Goal: Transaction & Acquisition: Purchase product/service

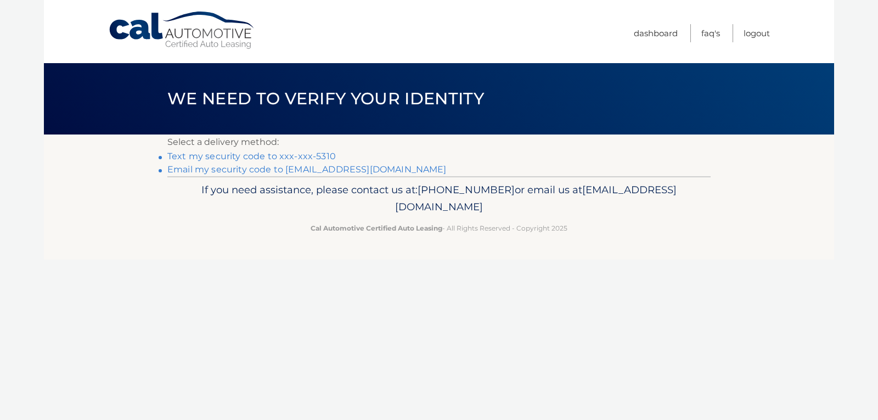
click at [239, 157] on link "Text my security code to xxx-xxx-5310" at bounding box center [251, 156] width 168 height 10
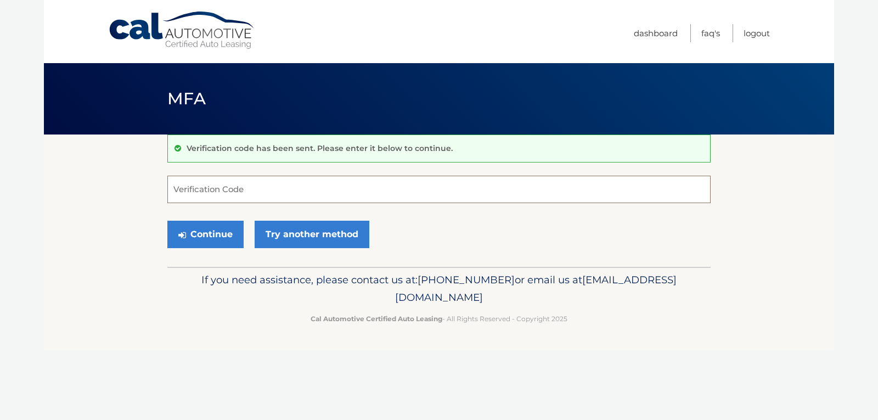
click at [313, 193] on input "Verification Code" at bounding box center [438, 189] width 543 height 27
click at [213, 227] on button "Continue" at bounding box center [205, 234] width 76 height 27
click at [214, 189] on input "30344B" at bounding box center [438, 189] width 543 height 27
type input "3"
type input "303448"
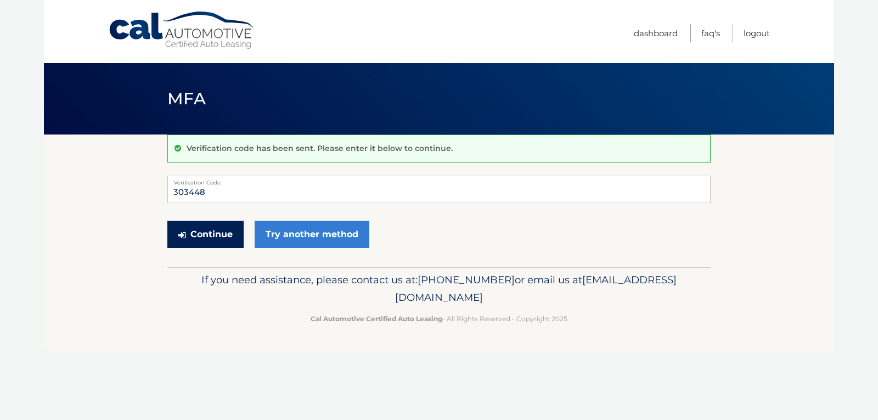
click at [221, 236] on button "Continue" at bounding box center [205, 234] width 76 height 27
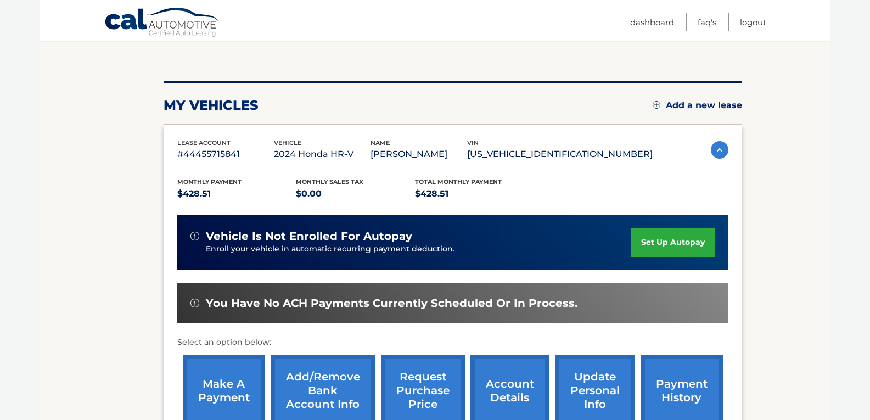
scroll to position [110, 0]
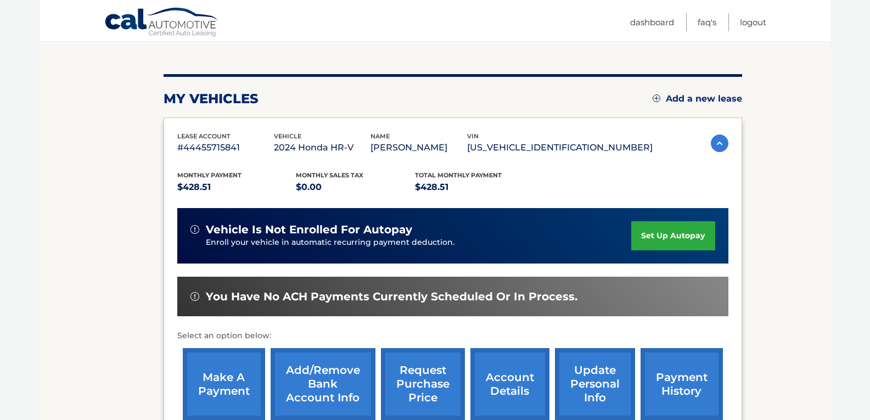
click at [232, 376] on link "make a payment" at bounding box center [224, 384] width 82 height 72
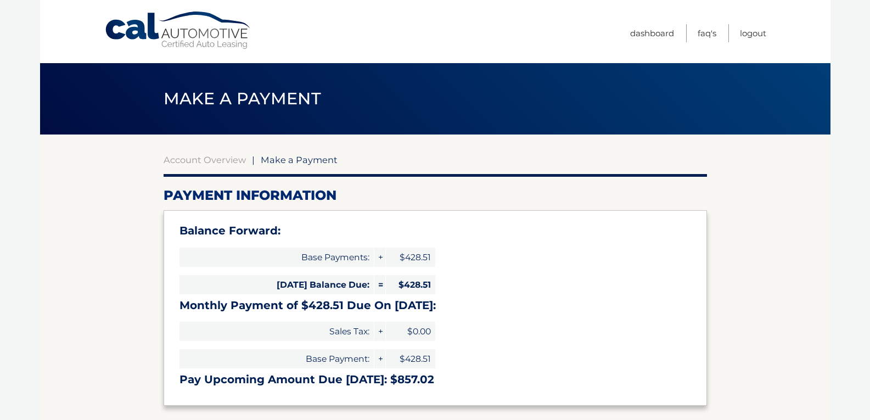
select select "MGYwYzBkZTItZTY2Ny00ZTY2LTlhODYtNjQzYzI4YjIwNDA3"
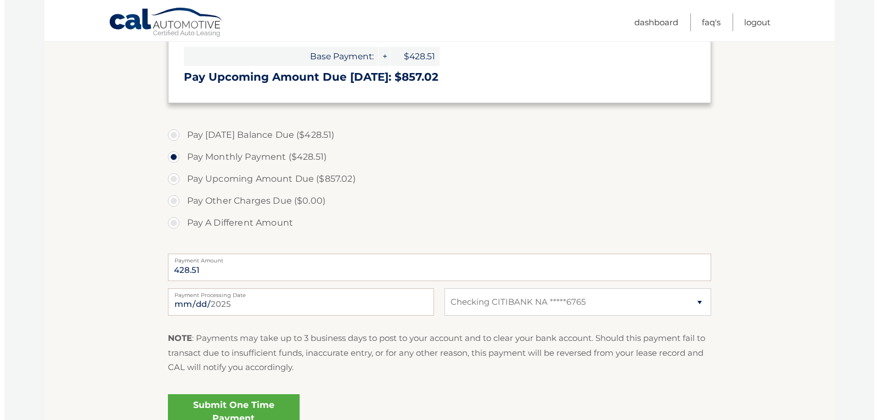
scroll to position [329, 0]
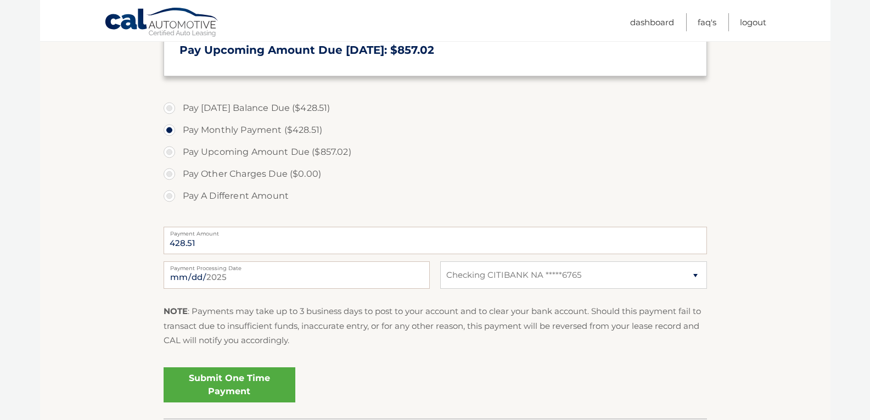
click at [234, 382] on link "Submit One Time Payment" at bounding box center [230, 384] width 132 height 35
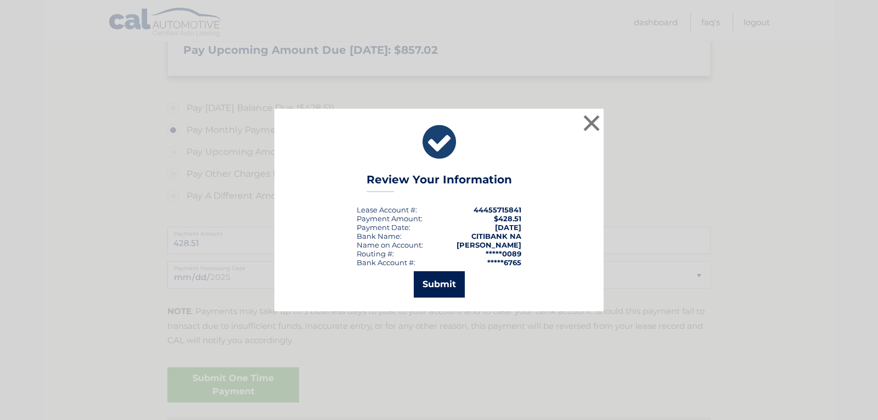
click at [448, 284] on button "Submit" at bounding box center [439, 284] width 51 height 26
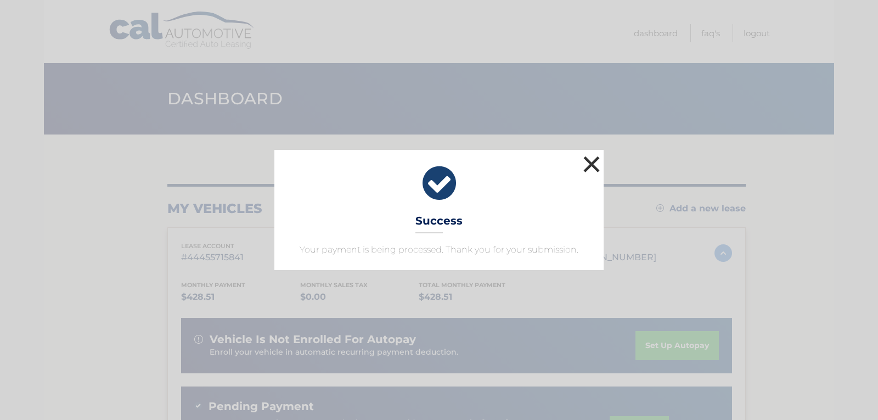
click at [597, 162] on button "×" at bounding box center [592, 164] width 22 height 22
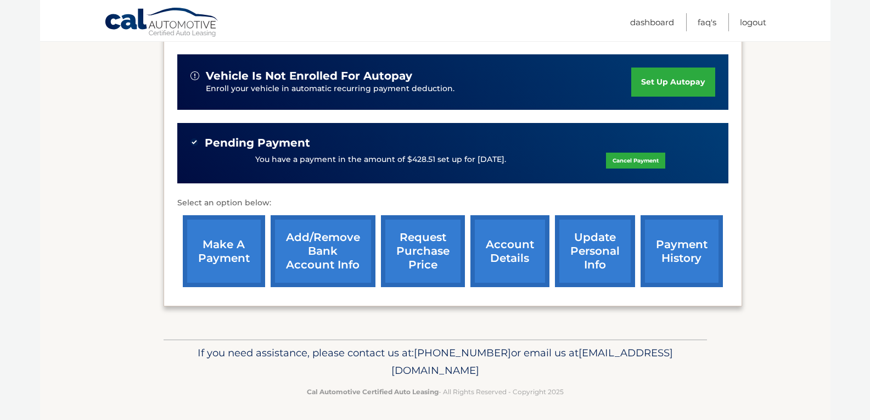
scroll to position [266, 0]
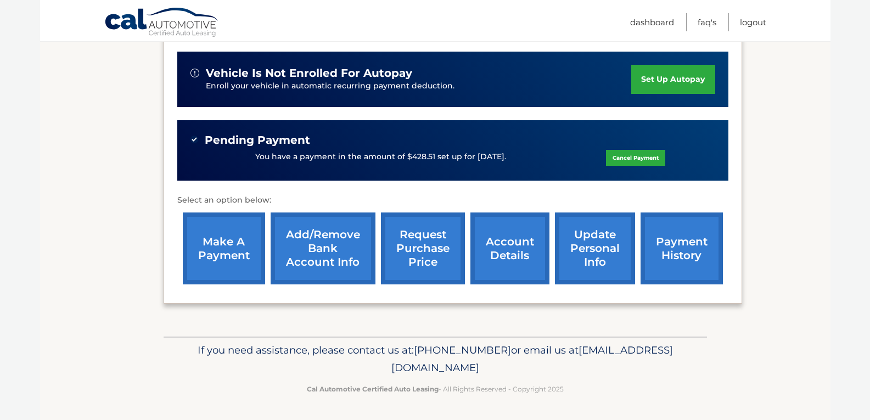
click at [523, 238] on link "account details" at bounding box center [509, 248] width 79 height 72
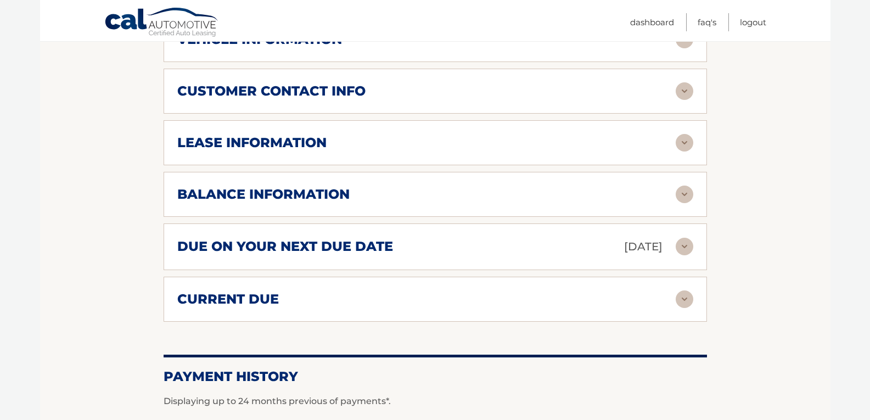
scroll to position [604, 0]
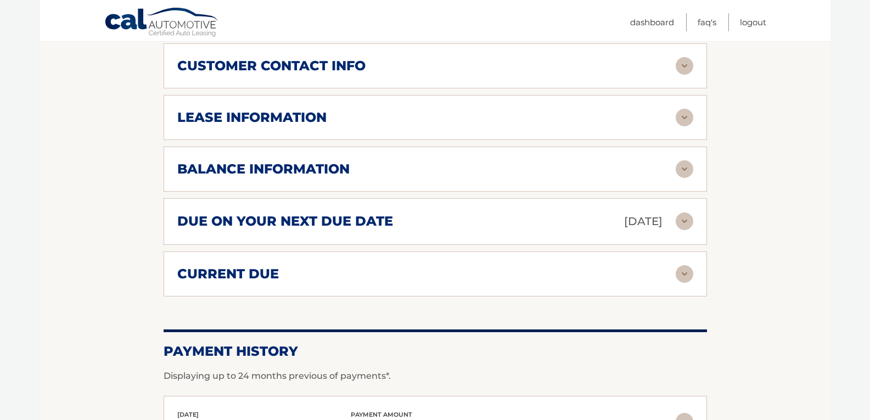
click at [689, 168] on img at bounding box center [685, 169] width 18 height 18
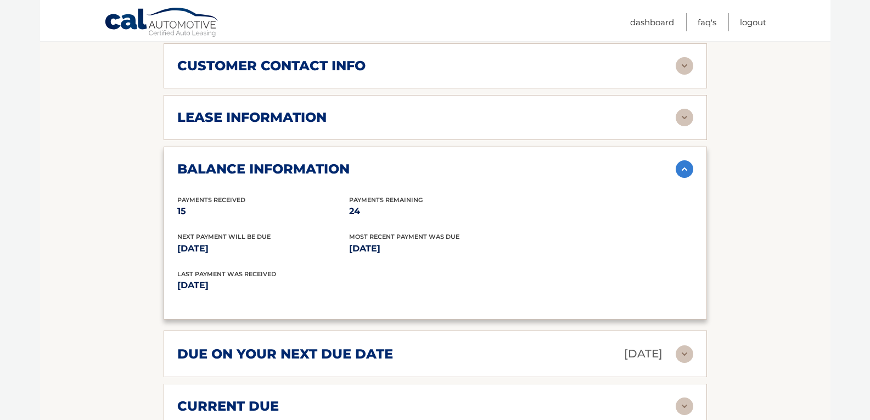
drag, startPoint x: 252, startPoint y: 191, endPoint x: 134, endPoint y: 183, distance: 118.8
click at [134, 183] on section "Account Details | #44455715841 Back to Dashboard Manage Your Lease lease accoun…" at bounding box center [435, 98] width 790 height 1134
click at [184, 171] on h2 "balance information" at bounding box center [263, 169] width 172 height 16
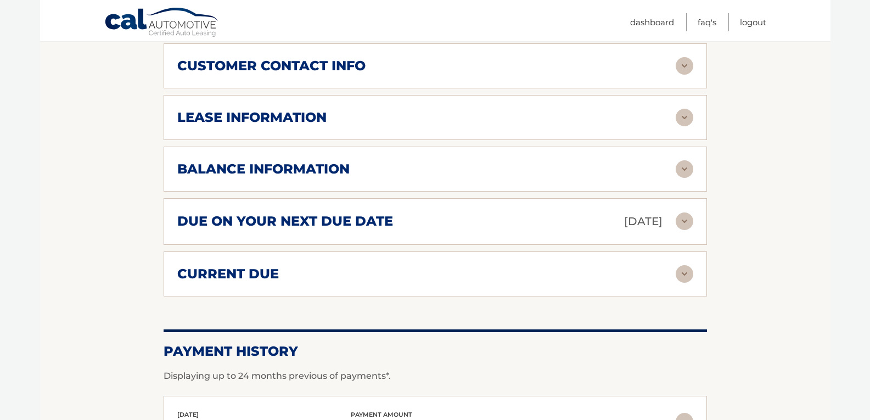
click at [188, 165] on h2 "balance information" at bounding box center [263, 169] width 172 height 16
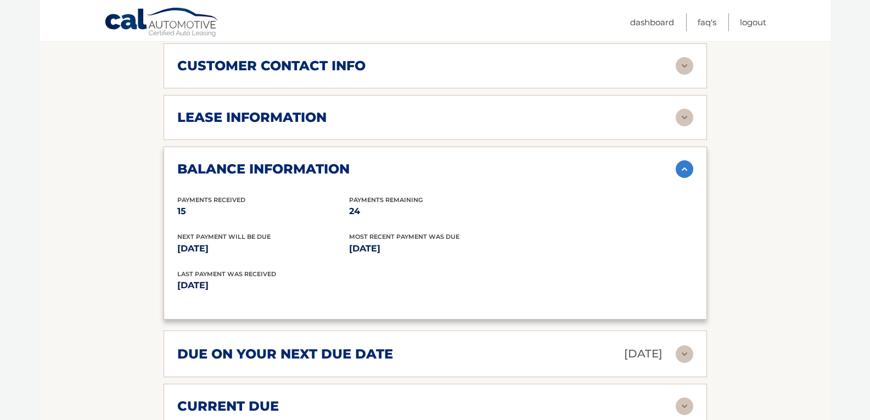
drag, startPoint x: 347, startPoint y: 283, endPoint x: 172, endPoint y: 148, distance: 221.1
click at [172, 148] on div "balance information Payments Received 15 Payments Remaining 24 Next Payment wil…" at bounding box center [435, 233] width 543 height 173
